Goal: Task Accomplishment & Management: Manage account settings

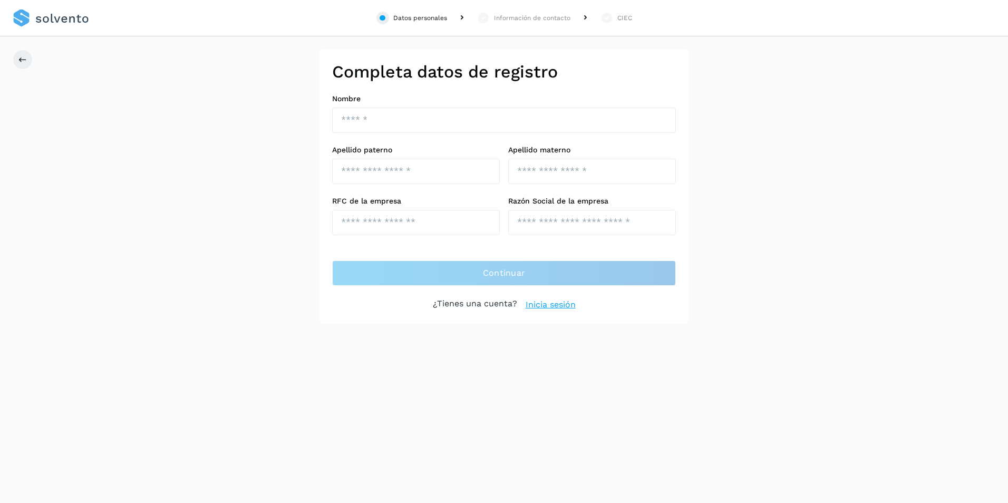
click at [51, 254] on div "Completa datos de registro Nombre Apellido paterno Apellido materno RFC de la e…" at bounding box center [504, 186] width 1008 height 275
click at [80, 18] on link at bounding box center [51, 18] width 76 height 36
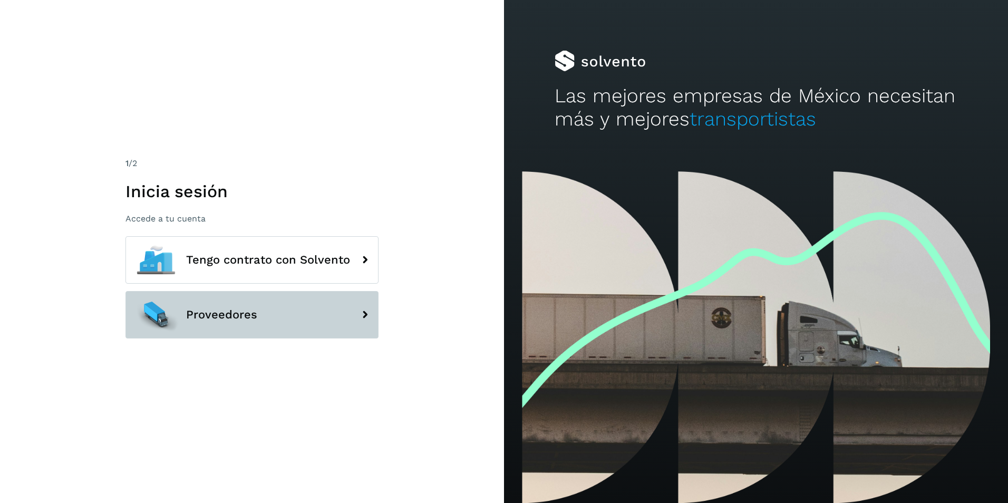
click at [228, 315] on span "Proveedores" at bounding box center [221, 314] width 71 height 13
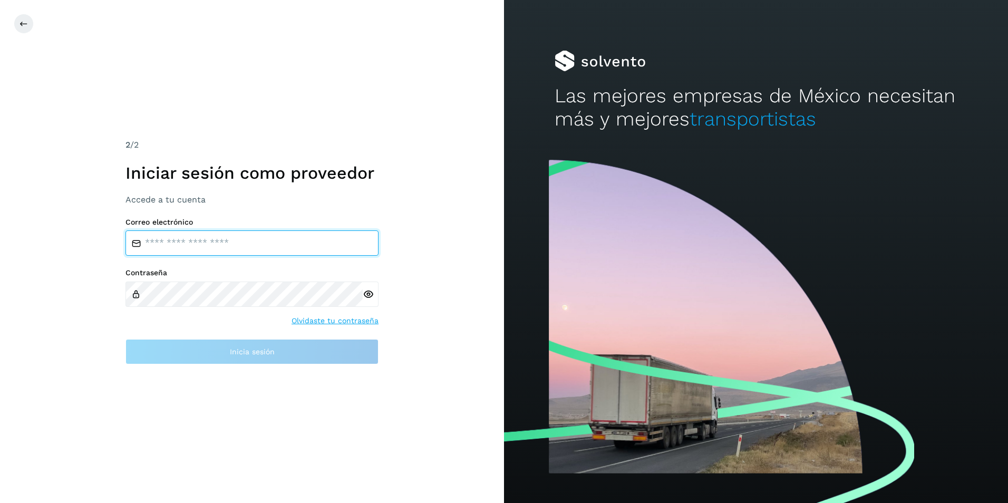
type input "**********"
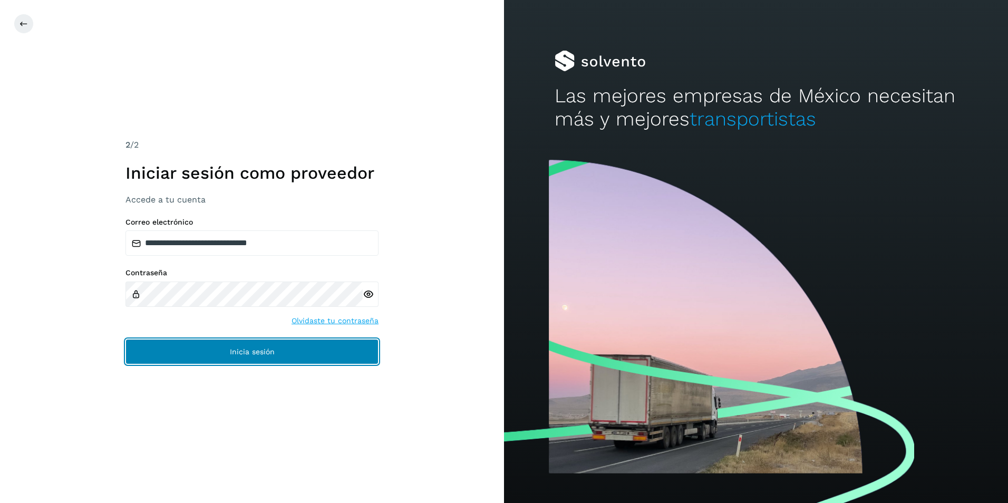
click at [250, 350] on span "Inicia sesión" at bounding box center [252, 351] width 45 height 7
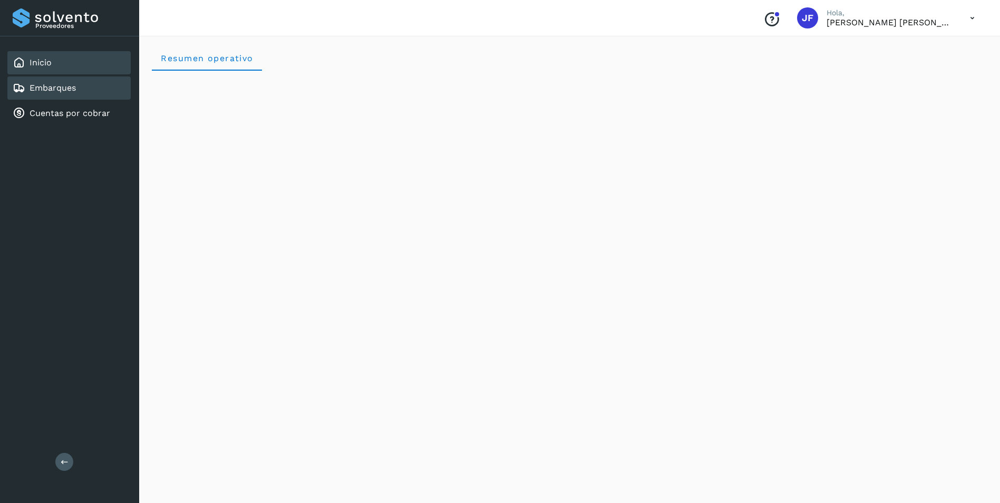
click at [57, 90] on link "Embarques" at bounding box center [53, 88] width 46 height 10
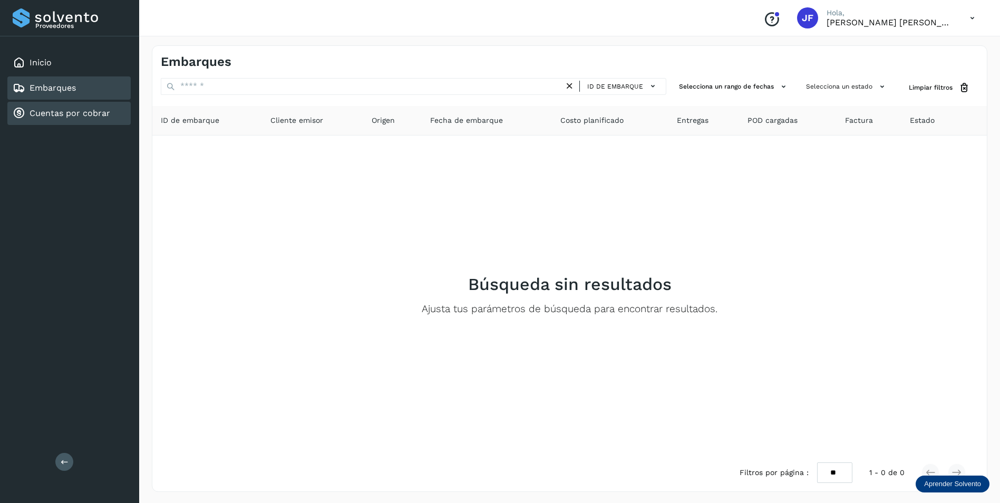
click at [109, 113] on link "Cuentas por cobrar" at bounding box center [70, 113] width 81 height 10
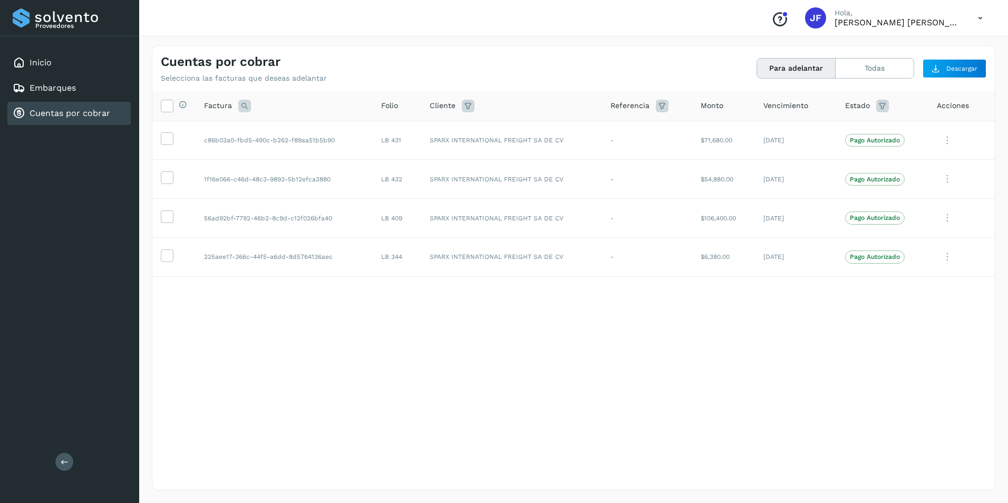
click at [976, 18] on icon at bounding box center [980, 18] width 22 height 22
click at [932, 50] on div "Cerrar sesión" at bounding box center [927, 47] width 125 height 20
